Goal: Task Accomplishment & Management: Manage account settings

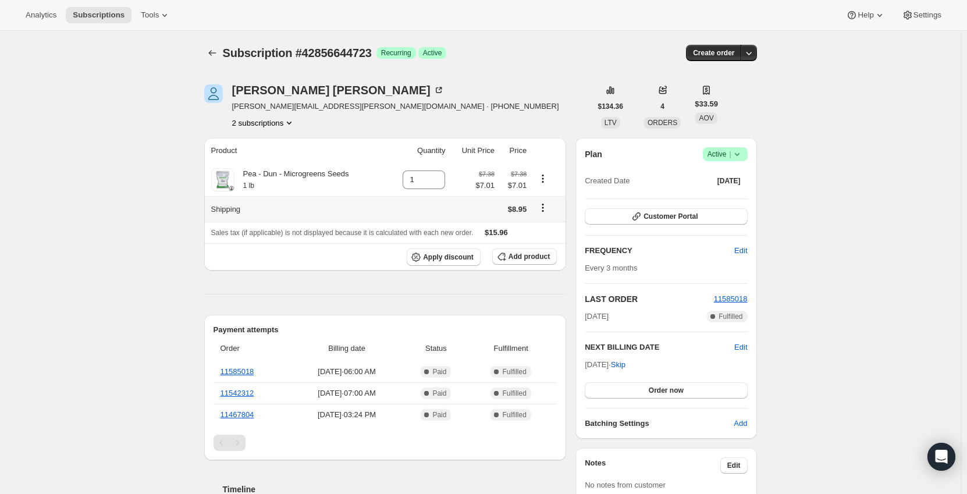
click at [547, 212] on icon "Shipping actions" at bounding box center [543, 208] width 12 height 12
click at [552, 181] on button "Product actions" at bounding box center [542, 178] width 19 height 13
click at [571, 119] on div "[PERSON_NAME] [PERSON_NAME][EMAIL_ADDRESS][PERSON_NAME][DOMAIN_NAME] · [PHONE_N…" at bounding box center [397, 106] width 387 height 44
click at [751, 57] on icon "button" at bounding box center [749, 53] width 12 height 12
click at [822, 139] on div "Subscription #42856644723. This page is ready Subscription #42856644723 Success…" at bounding box center [480, 461] width 960 height 860
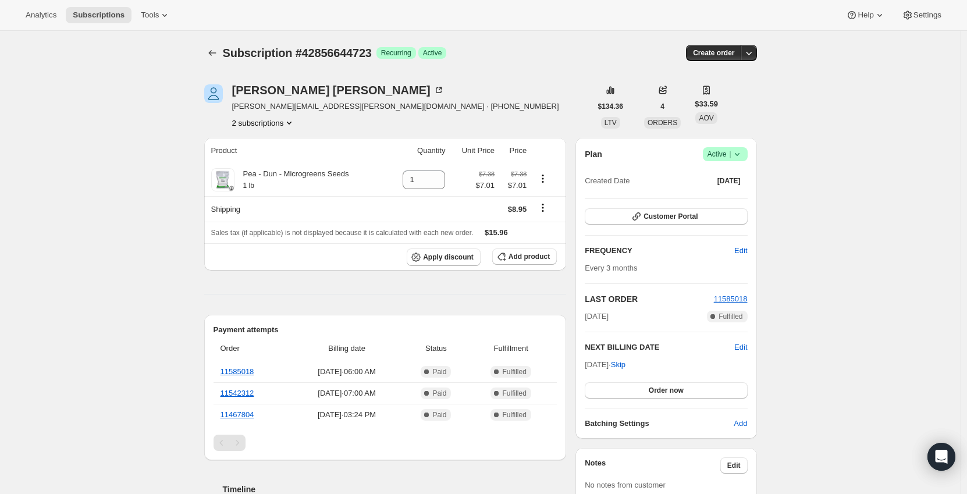
click at [280, 123] on button "2 subscriptions" at bounding box center [263, 123] width 63 height 12
click at [269, 166] on span "42856644723 Info Current" at bounding box center [266, 164] width 81 height 9
click at [503, 95] on div "[PERSON_NAME] [PERSON_NAME][EMAIL_ADDRESS][PERSON_NAME][DOMAIN_NAME] · [PHONE_N…" at bounding box center [397, 106] width 387 height 44
click at [307, 184] on div "Pea - Dun - Microgreens Seeds 1 lb" at bounding box center [291, 179] width 115 height 23
click at [372, 174] on div "Pea - Dun - Microgreens Seeds 1 lb" at bounding box center [297, 179] width 173 height 23
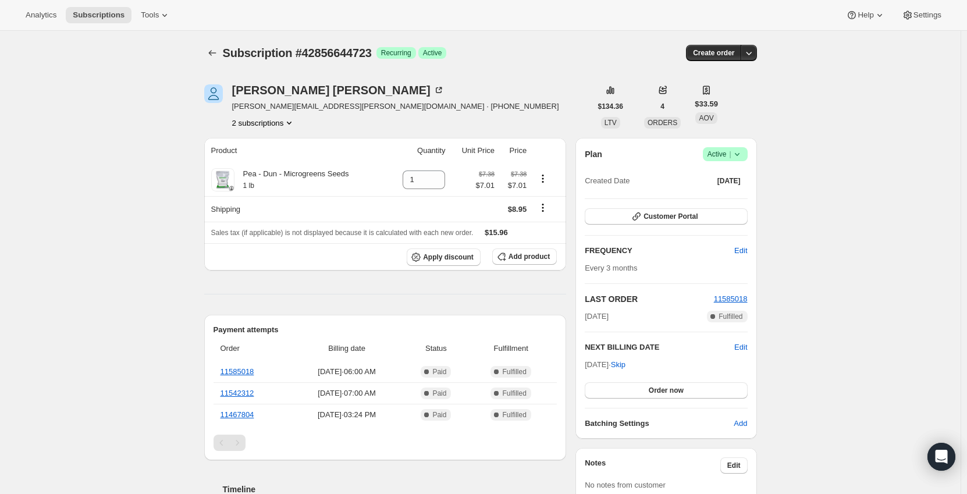
click at [500, 101] on div "[PERSON_NAME] [PERSON_NAME][EMAIL_ADDRESS][PERSON_NAME][DOMAIN_NAME] · [PHONE_N…" at bounding box center [397, 106] width 387 height 44
click at [416, 51] on span "Success Recurring" at bounding box center [396, 53] width 40 height 12
click at [441, 54] on span "Active" at bounding box center [432, 52] width 19 height 9
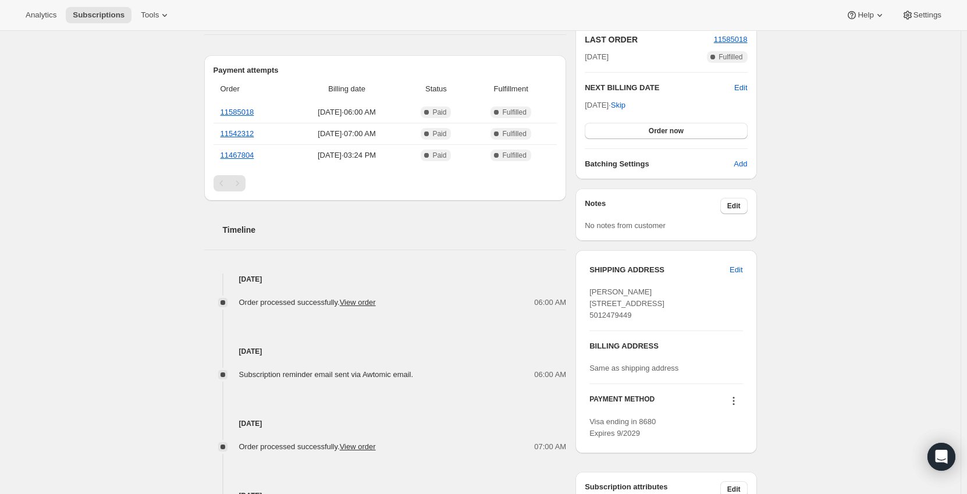
scroll to position [106, 0]
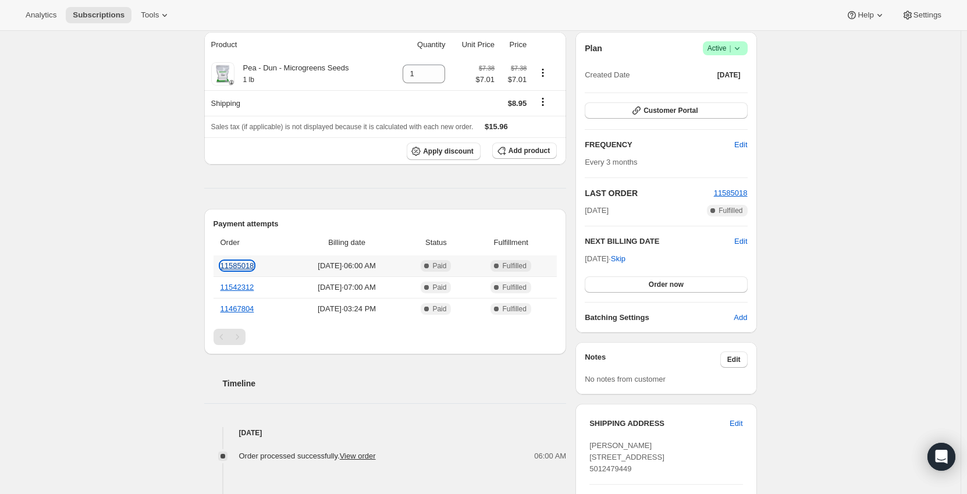
click at [244, 265] on link "11585018" at bounding box center [237, 265] width 34 height 9
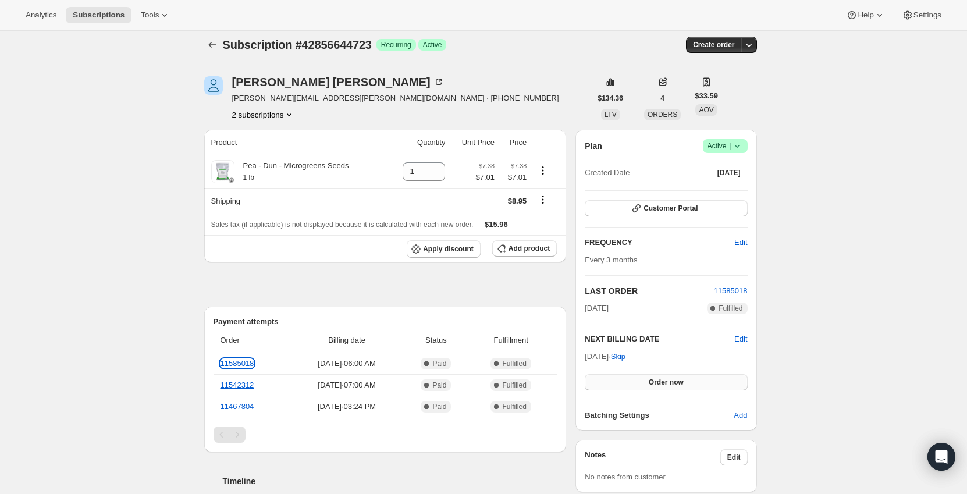
scroll to position [0, 0]
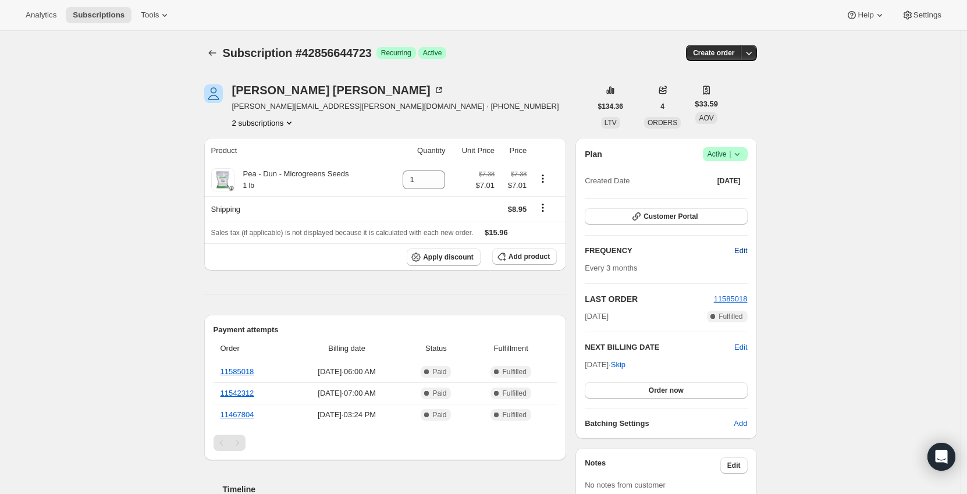
click at [746, 248] on span "Edit" at bounding box center [740, 251] width 13 height 12
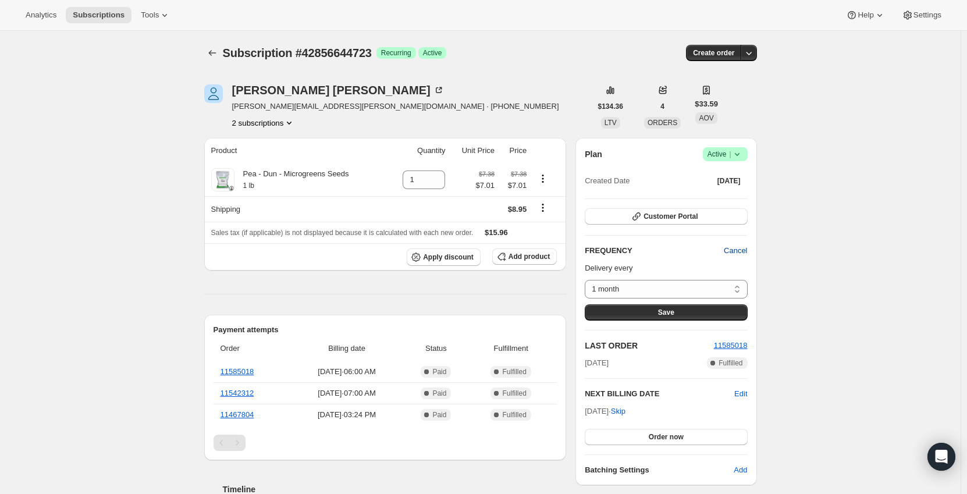
click at [740, 251] on span "Cancel" at bounding box center [735, 251] width 23 height 12
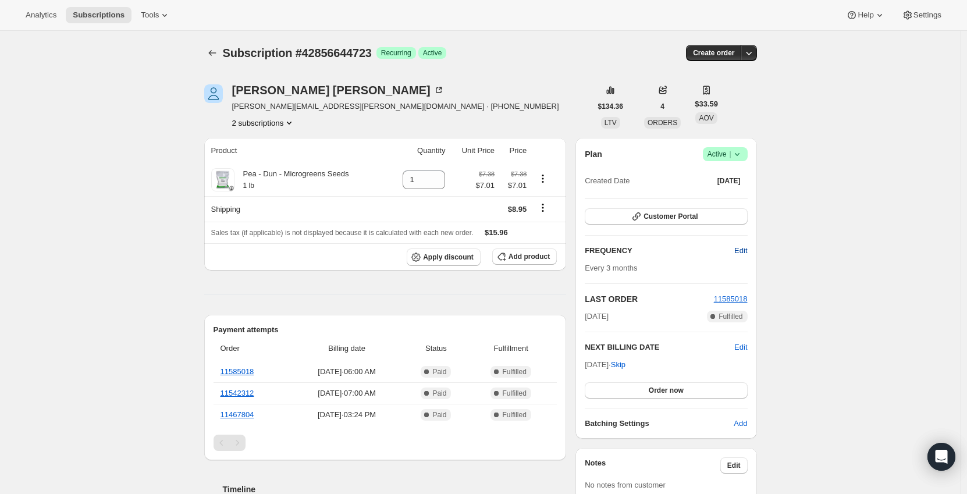
click at [751, 252] on button "Edit" at bounding box center [740, 250] width 27 height 19
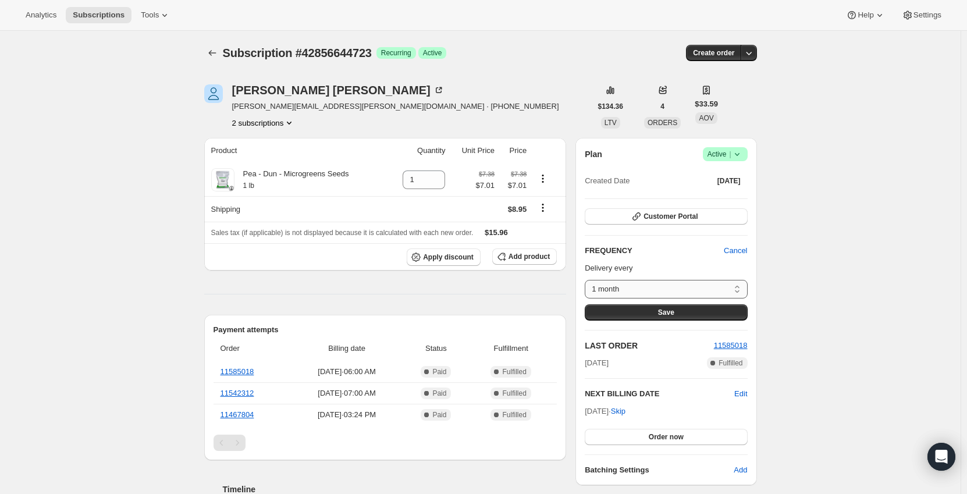
click at [722, 291] on select "1 month 3 month 6 month Custom..." at bounding box center [666, 289] width 162 height 19
click at [856, 299] on div "Subscription #42856644723. This page is ready Subscription #42856644723 Success…" at bounding box center [480, 461] width 960 height 860
click at [739, 255] on span "Cancel" at bounding box center [735, 251] width 23 height 12
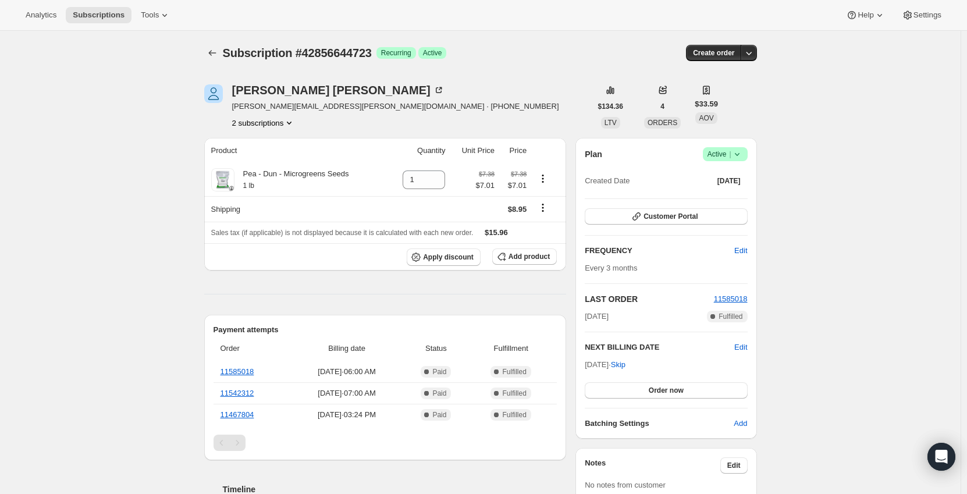
click at [288, 125] on icon "Product actions" at bounding box center [289, 123] width 12 height 12
click at [298, 106] on span "[PERSON_NAME][EMAIL_ADDRESS][PERSON_NAME][DOMAIN_NAME] · [PHONE_NUMBER]" at bounding box center [395, 107] width 327 height 12
click at [572, 102] on div "[PERSON_NAME] [PERSON_NAME][EMAIL_ADDRESS][PERSON_NAME][DOMAIN_NAME] · [PHONE_N…" at bounding box center [397, 106] width 387 height 44
click at [747, 51] on icon "button" at bounding box center [749, 53] width 12 height 12
click at [506, 83] on div "[PERSON_NAME] [PERSON_NAME][EMAIL_ADDRESS][PERSON_NAME][DOMAIN_NAME] · [PHONE_N…" at bounding box center [476, 461] width 562 height 790
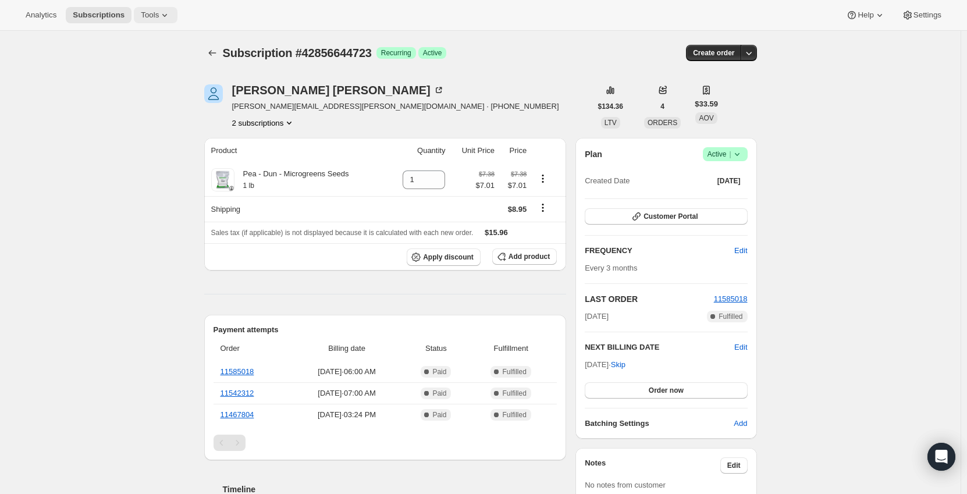
click at [149, 10] on span "Tools" at bounding box center [150, 14] width 18 height 9
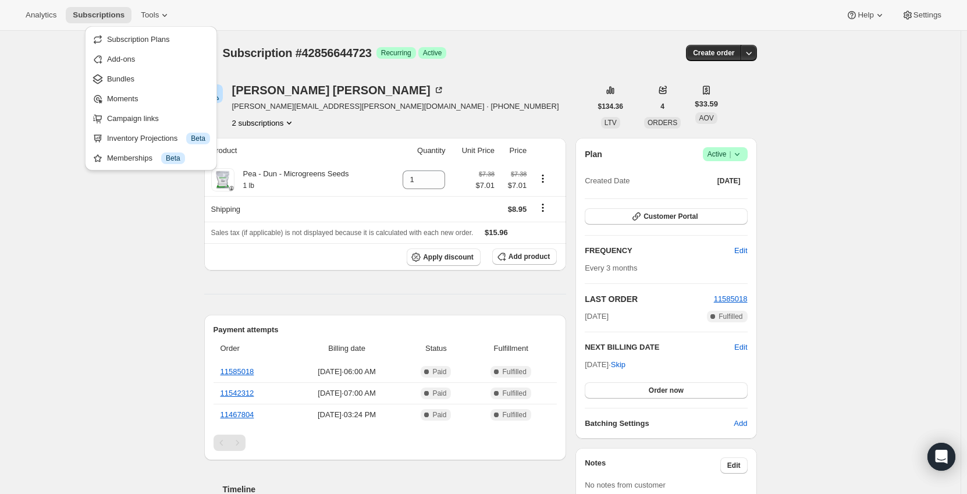
click at [286, 24] on div "Analytics Subscriptions Tools Help Settings" at bounding box center [483, 15] width 967 height 31
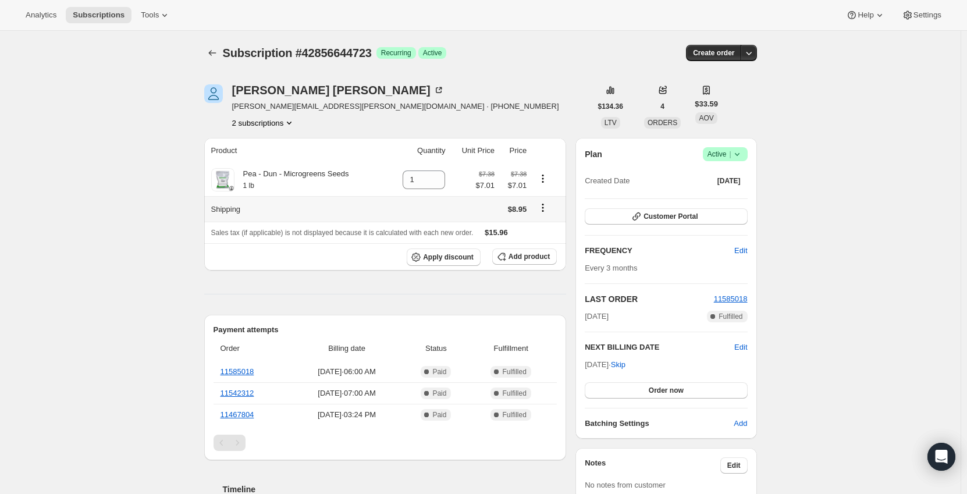
click at [310, 208] on th "Shipping" at bounding box center [296, 209] width 184 height 26
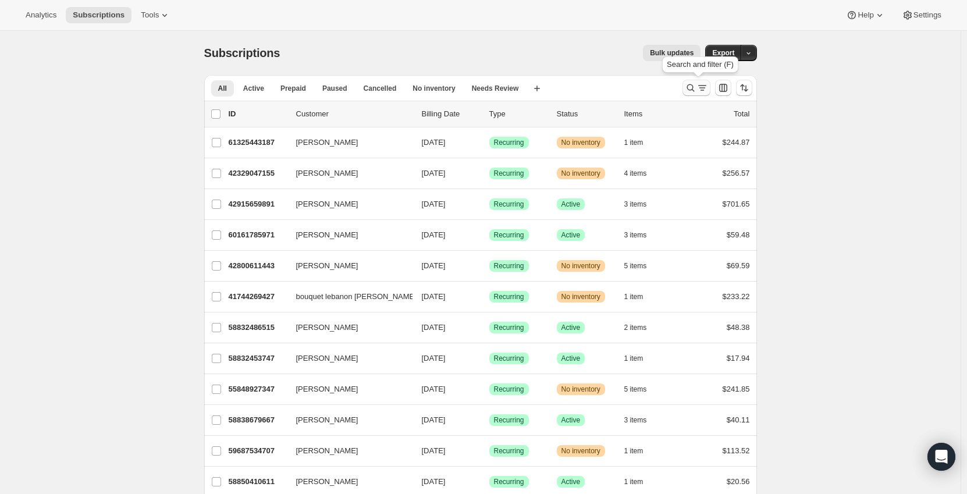
click at [693, 86] on icon "Search and filter results" at bounding box center [691, 88] width 12 height 12
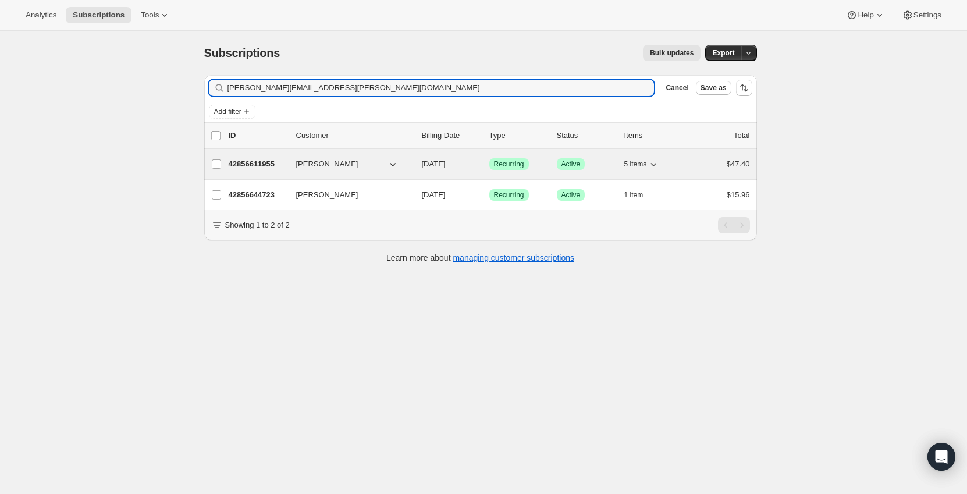
type input "[PERSON_NAME][EMAIL_ADDRESS][PERSON_NAME][DOMAIN_NAME]"
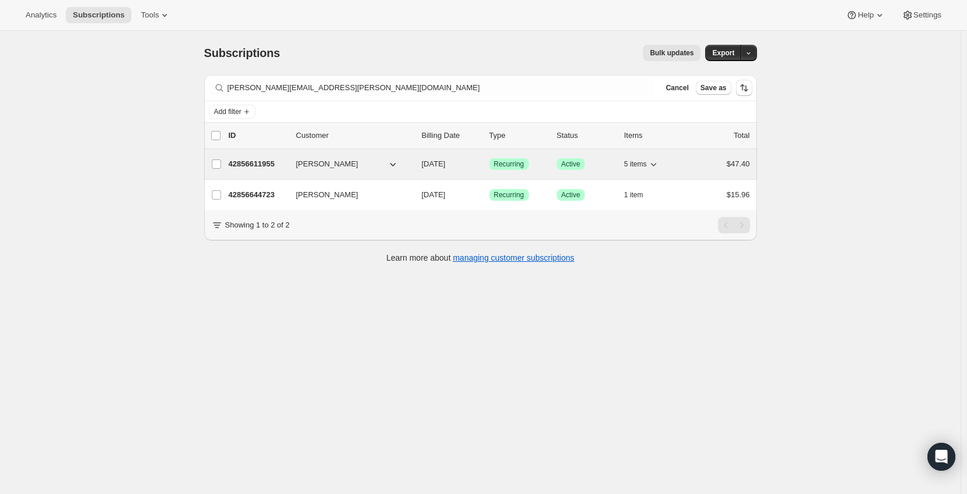
click at [398, 163] on icon "button" at bounding box center [393, 164] width 12 height 12
click at [396, 161] on icon "button" at bounding box center [393, 164] width 12 height 12
click at [277, 159] on p "42856611955" at bounding box center [258, 164] width 58 height 12
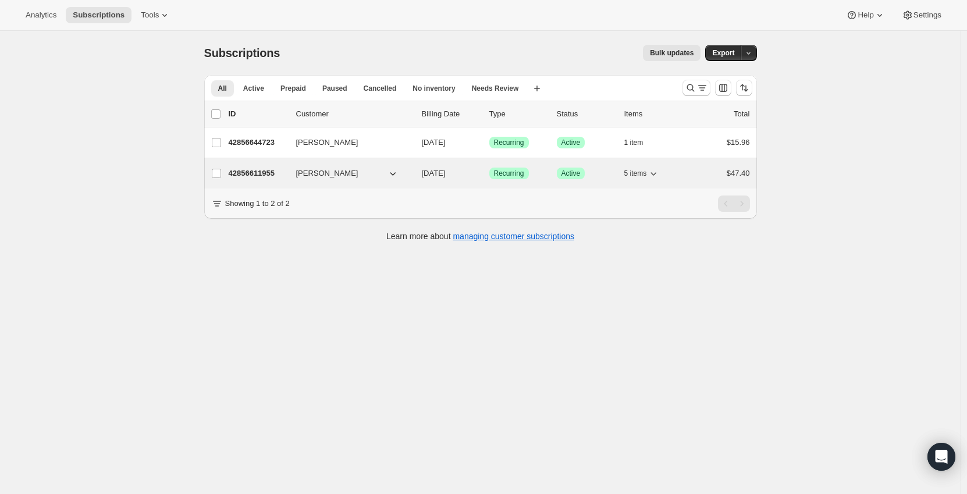
click at [362, 181] on div "42856611955 [PERSON_NAME] [DATE] Success Recurring Success Active 5 items $47.40" at bounding box center [489, 173] width 521 height 16
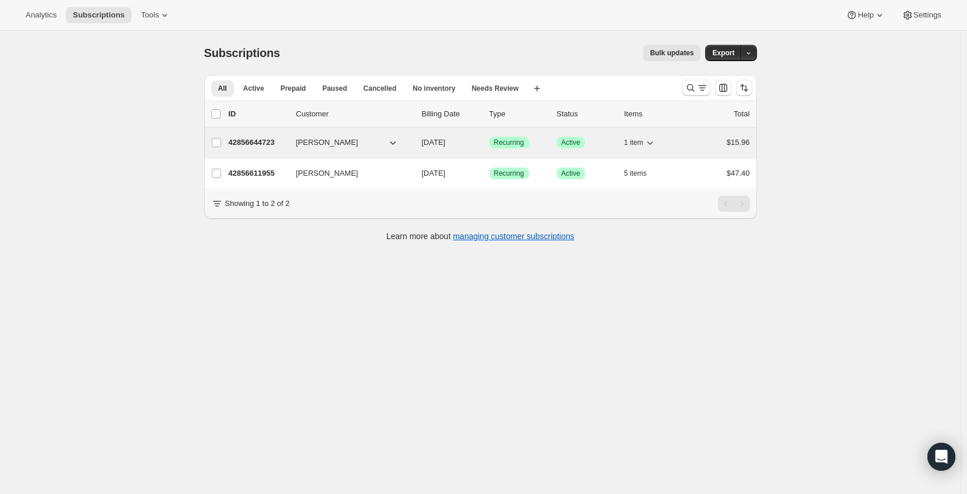
click at [397, 141] on icon "button" at bounding box center [393, 143] width 12 height 12
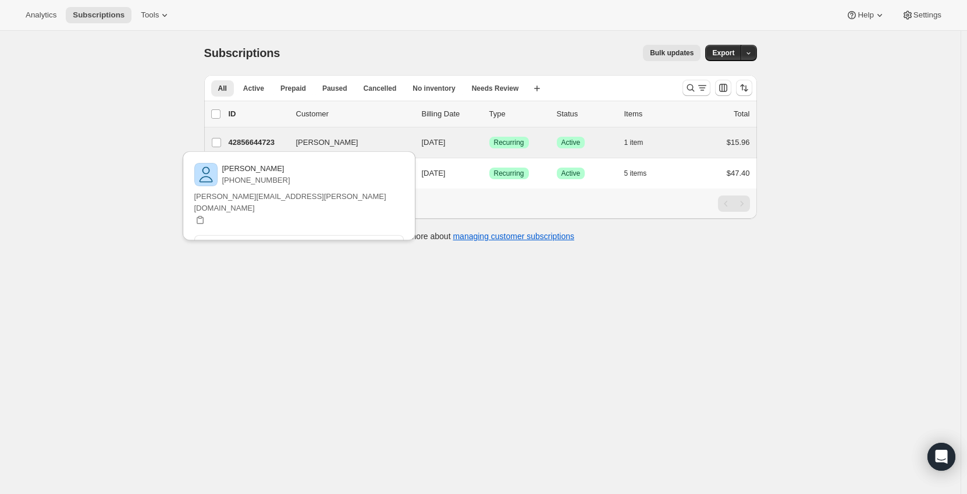
click at [309, 133] on div "[PERSON_NAME] 42856644723 [PERSON_NAME] [DATE] Success Recurring Success Active…" at bounding box center [480, 142] width 553 height 30
click at [257, 140] on p "42856644723" at bounding box center [258, 143] width 58 height 12
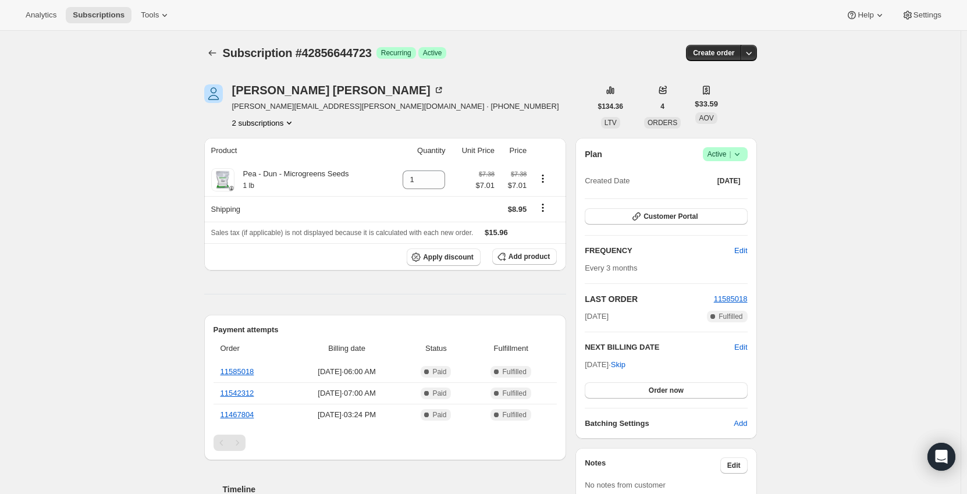
click at [743, 152] on icon at bounding box center [737, 154] width 12 height 12
click at [740, 196] on span "Cancel subscription" at bounding box center [729, 197] width 66 height 9
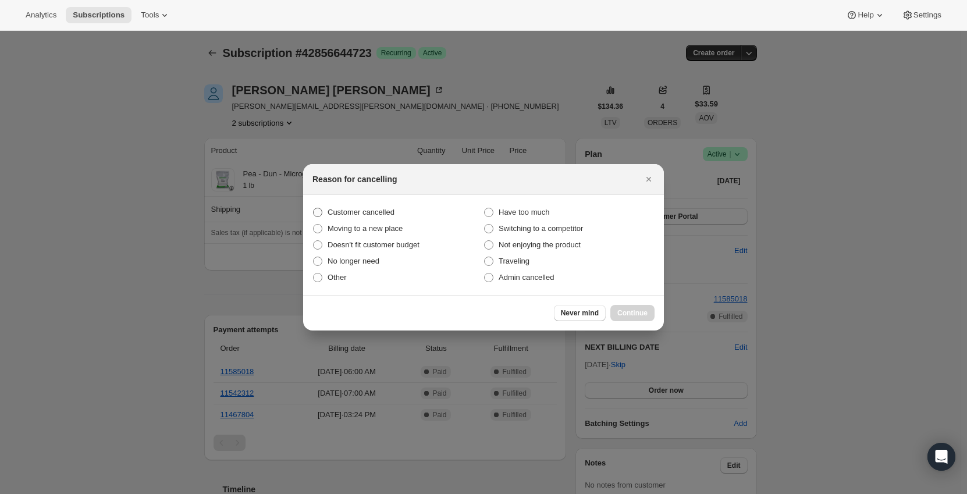
click at [358, 213] on span "Customer cancelled" at bounding box center [360, 212] width 67 height 9
click at [314, 208] on input "Customer cancelled" at bounding box center [313, 208] width 1 height 1
radio input "true"
click at [640, 312] on span "Continue" at bounding box center [632, 312] width 30 height 9
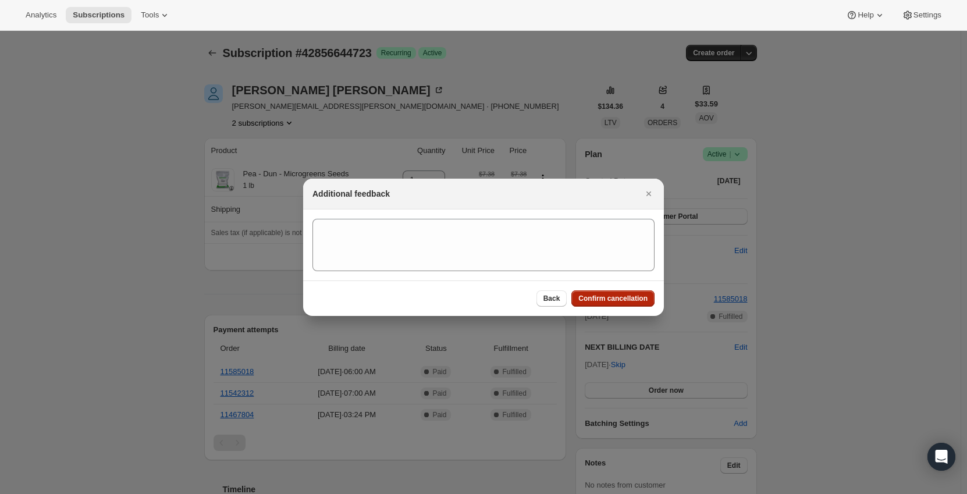
click at [617, 299] on span "Confirm cancellation" at bounding box center [612, 298] width 69 height 9
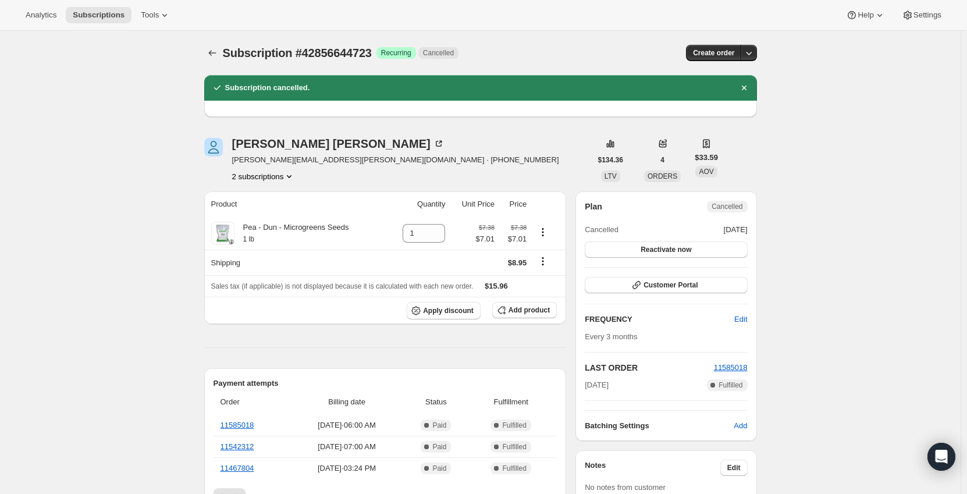
click at [259, 175] on button "2 subscriptions" at bounding box center [263, 176] width 63 height 12
click at [275, 218] on span "Info Current" at bounding box center [291, 218] width 33 height 12
click at [210, 48] on icon "Subscriptions" at bounding box center [212, 53] width 12 height 12
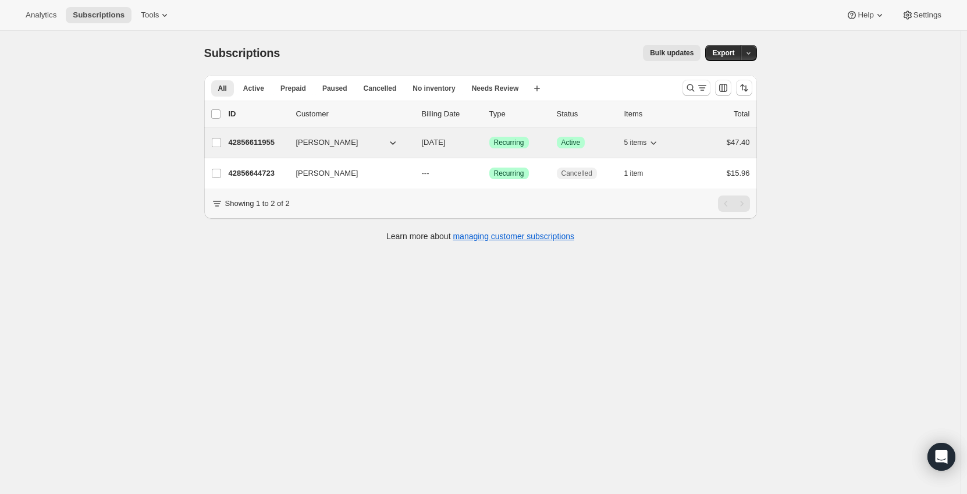
click at [373, 139] on button "[PERSON_NAME]" at bounding box center [347, 142] width 116 height 19
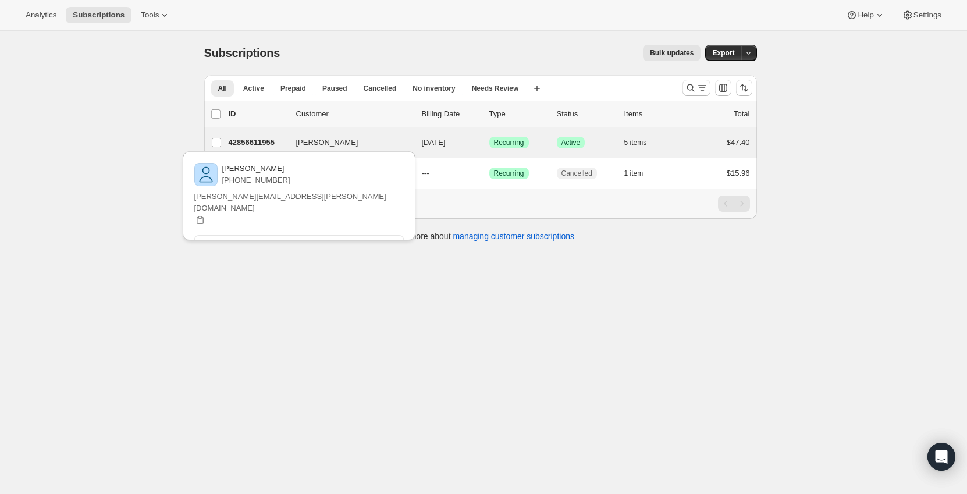
click at [320, 134] on div "Susanne Scholz 42856611955 Susanne Scholz 12/01/2025 Success Recurring Success …" at bounding box center [480, 142] width 553 height 30
click at [594, 138] on p "Success Active" at bounding box center [586, 143] width 58 height 12
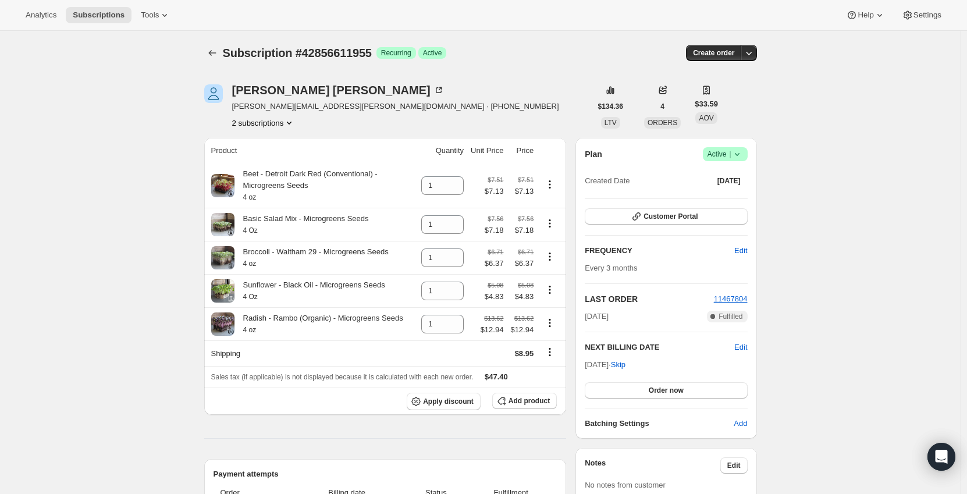
click at [747, 157] on span "Success Active |" at bounding box center [725, 154] width 45 height 14
click at [729, 201] on span "Cancel subscription" at bounding box center [729, 197] width 66 height 9
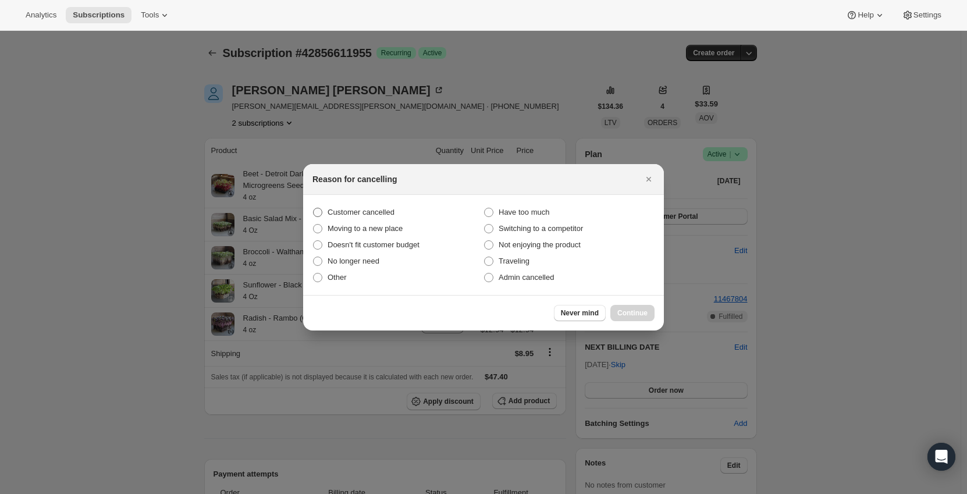
click at [384, 215] on span "Customer cancelled" at bounding box center [360, 212] width 67 height 9
click at [314, 208] on input "Customer cancelled" at bounding box center [313, 208] width 1 height 1
radio input "true"
click at [529, 212] on span "Have too much" at bounding box center [523, 212] width 51 height 9
click at [485, 208] on input "Have too much" at bounding box center [484, 208] width 1 height 1
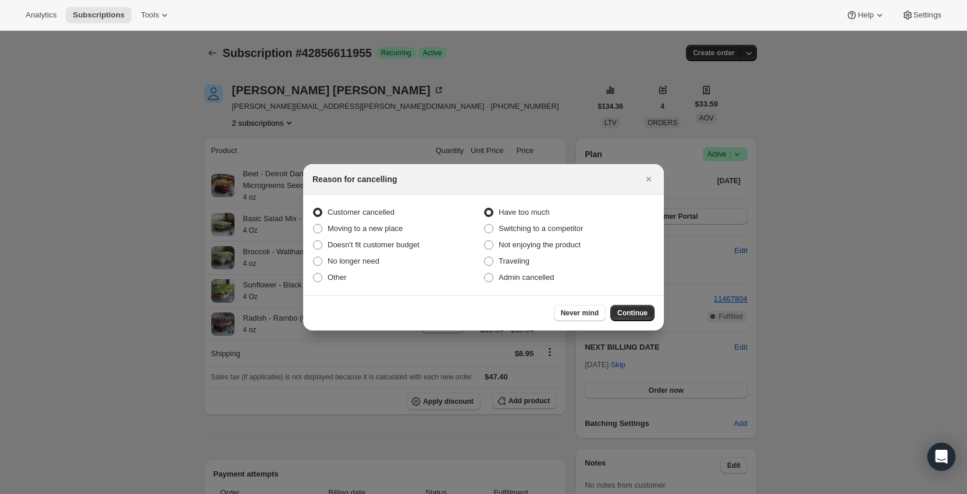
radio input "true"
radio input "false"
click at [632, 313] on span "Continue" at bounding box center [632, 312] width 30 height 9
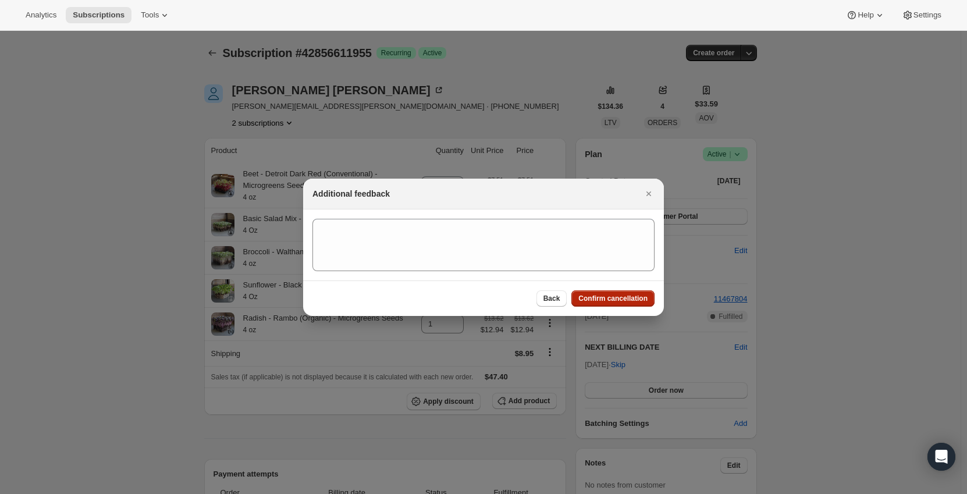
click at [632, 297] on span "Confirm cancellation" at bounding box center [612, 298] width 69 height 9
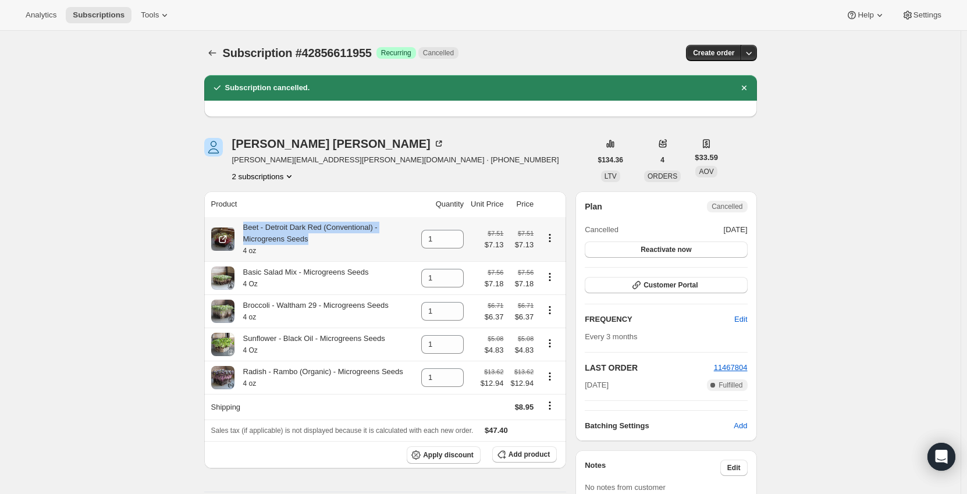
drag, startPoint x: 245, startPoint y: 226, endPoint x: 318, endPoint y: 241, distance: 74.8
click at [318, 241] on div "Beet - Detroit Dark Red (Conventional) - Microgreens Seeds 4 oz" at bounding box center [324, 239] width 180 height 35
copy div "Beet - Detroit Dark Red (Conventional) - Microgreens Seeds"
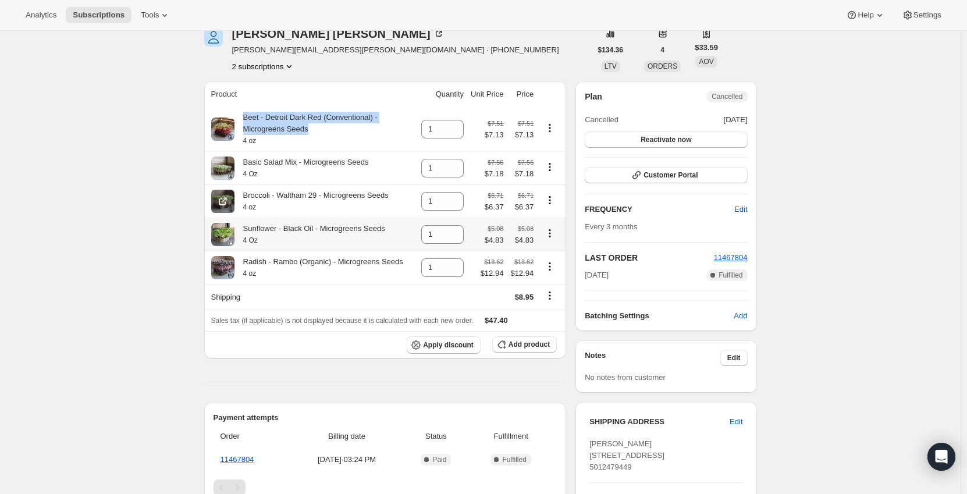
scroll to position [58, 0]
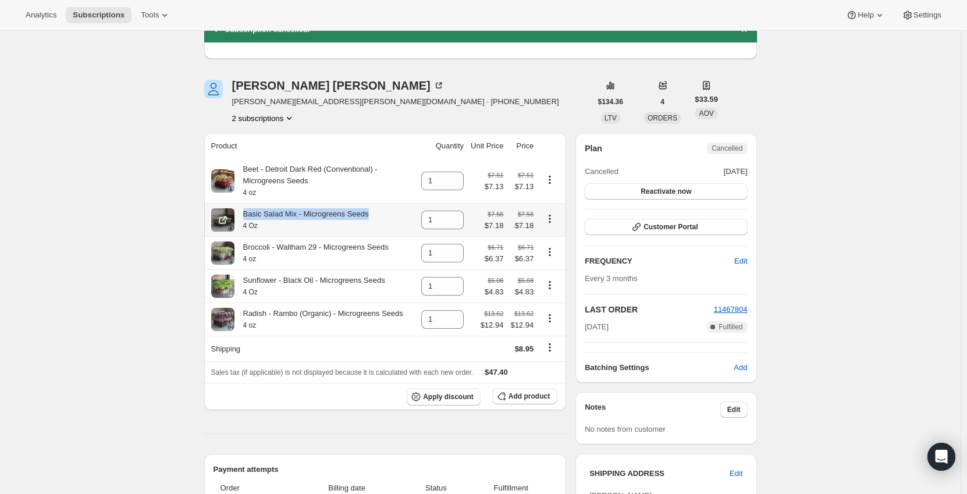
drag, startPoint x: 245, startPoint y: 214, endPoint x: 376, endPoint y: 218, distance: 130.9
click at [376, 218] on div "Basic Salad Mix - Microgreens Seeds 4 Oz" at bounding box center [313, 219] width 204 height 23
copy div "Basic Salad Mix - Microgreens Seeds"
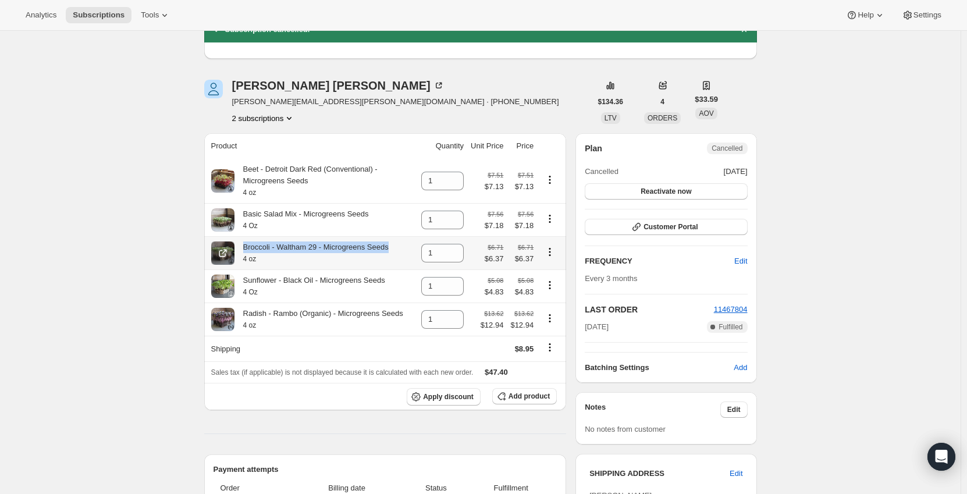
drag, startPoint x: 399, startPoint y: 248, endPoint x: 247, endPoint y: 242, distance: 152.5
click at [247, 242] on div "Broccoli - Waltham 29 - Microgreens Seeds 4 oz" at bounding box center [313, 252] width 204 height 23
copy div "Broccoli - Waltham 29 - Microgreens Seeds"
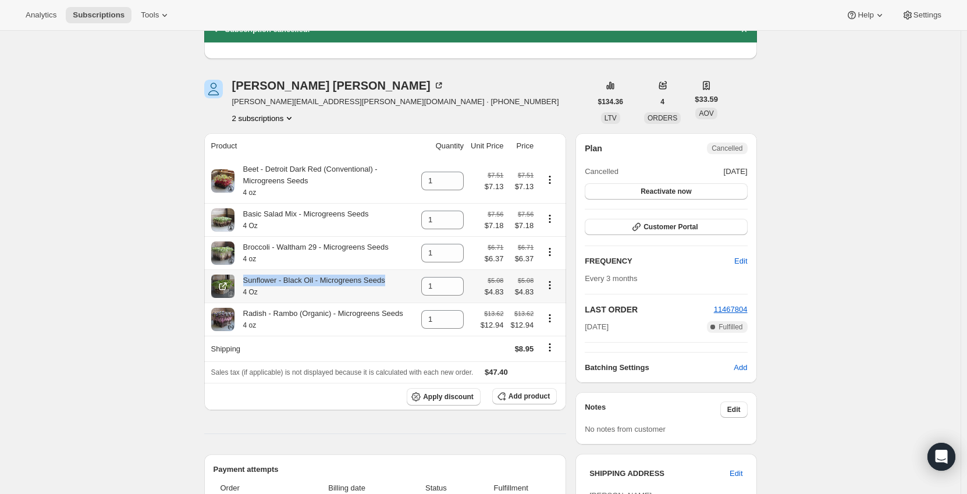
drag, startPoint x: 390, startPoint y: 283, endPoint x: 243, endPoint y: 284, distance: 147.2
click at [243, 284] on div "Sunflower - Black Oil - Microgreens Seeds 4 Oz" at bounding box center [313, 286] width 204 height 23
copy div "Sunflower - Black Oil - Microgreens Seeds"
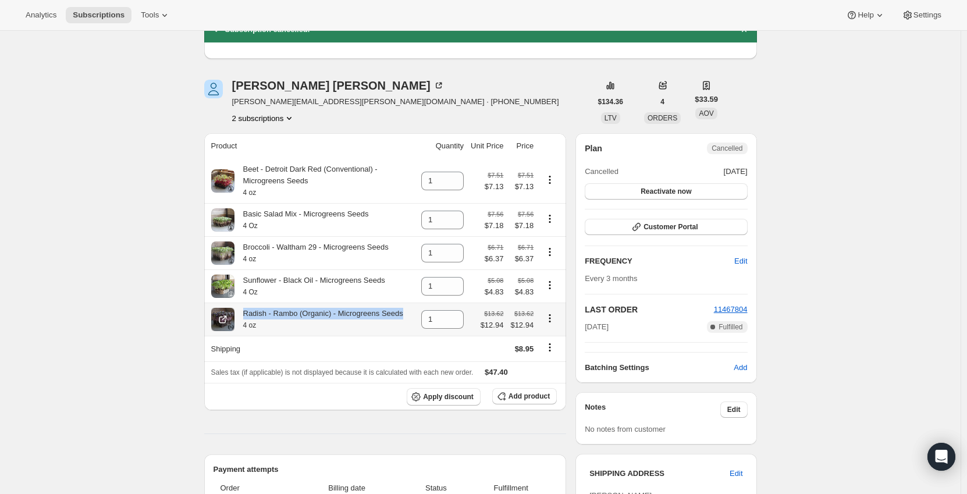
drag, startPoint x: 398, startPoint y: 314, endPoint x: 247, endPoint y: 320, distance: 152.0
click at [247, 320] on div "Radish - Rambo (Organic) - Microgreens Seeds 4 oz" at bounding box center [313, 319] width 204 height 23
copy div "Radish - Rambo (Organic) - Microgreens Seeds"
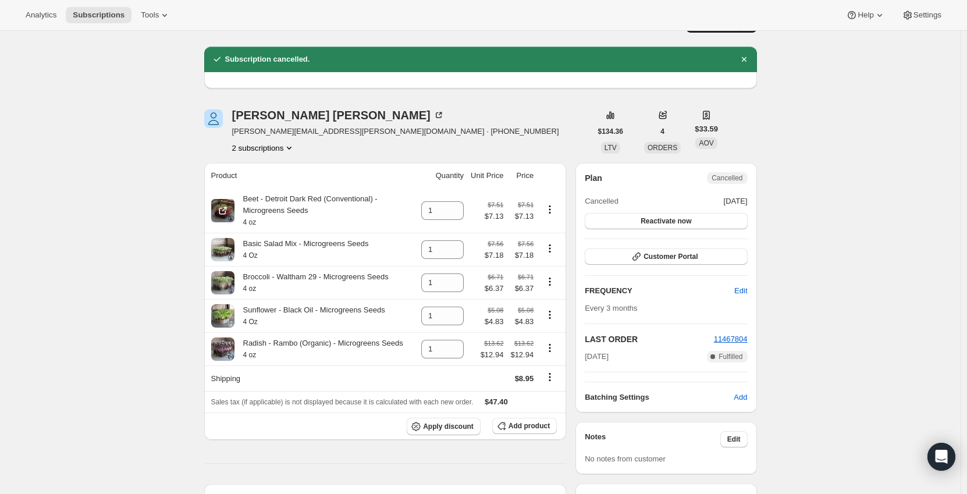
scroll to position [0, 0]
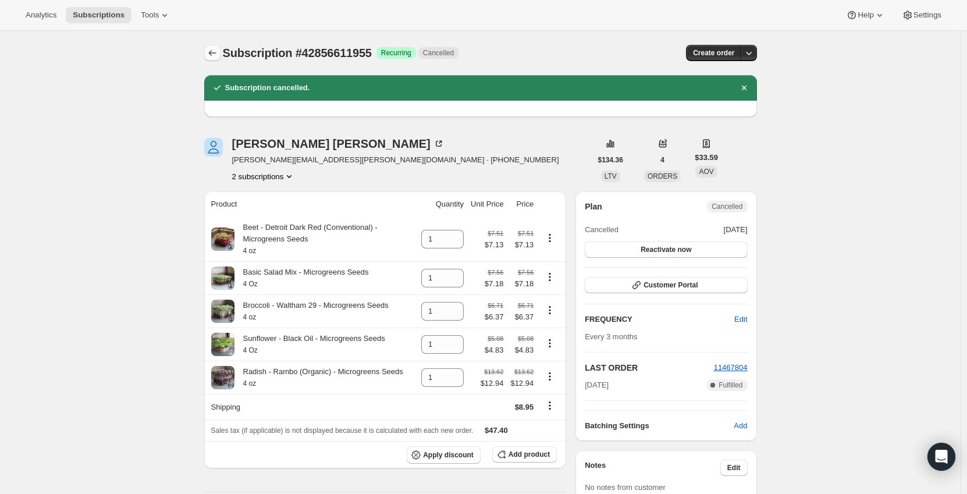
click at [220, 52] on button "Subscriptions" at bounding box center [212, 53] width 16 height 16
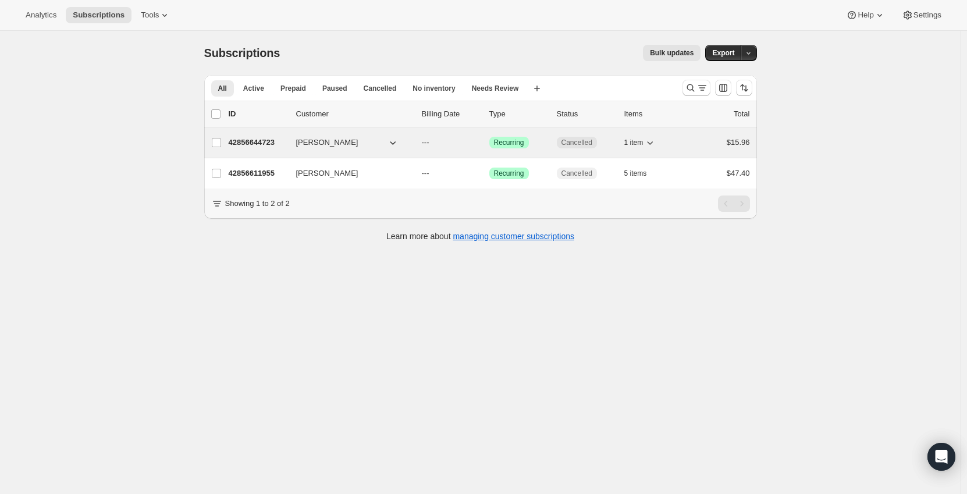
click at [396, 143] on icon "button" at bounding box center [393, 142] width 6 height 3
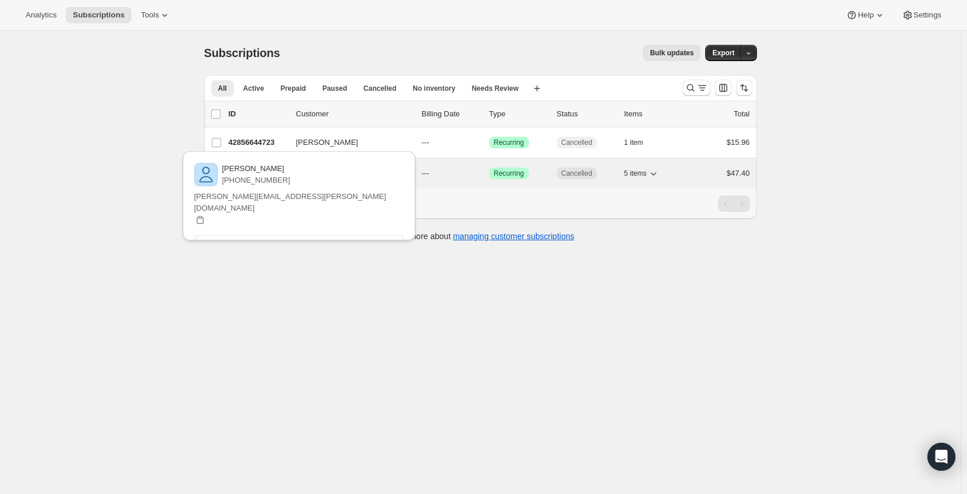
click at [688, 172] on div "42856611955 Susanne Scholz --- Success Recurring Cancelled 5 items $47.40" at bounding box center [489, 173] width 521 height 16
